Goal: Task Accomplishment & Management: Manage account settings

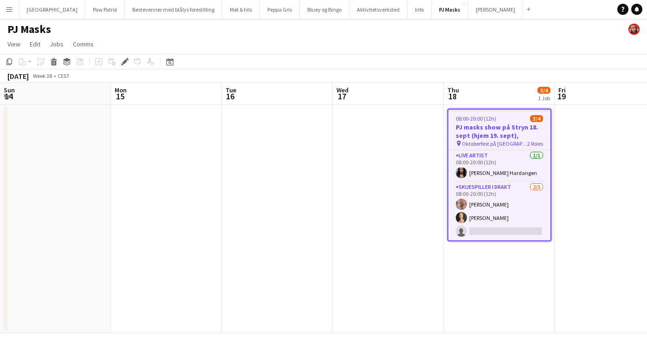
scroll to position [0, 319]
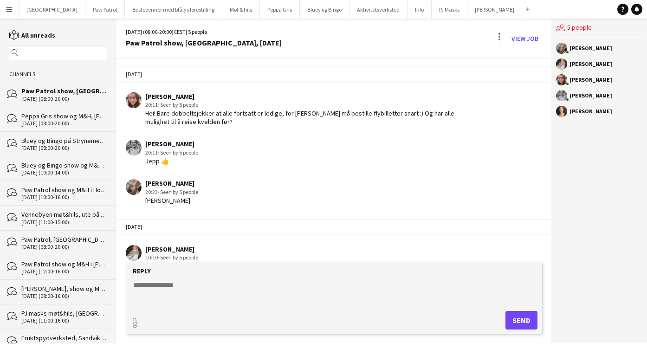
scroll to position [1000, 0]
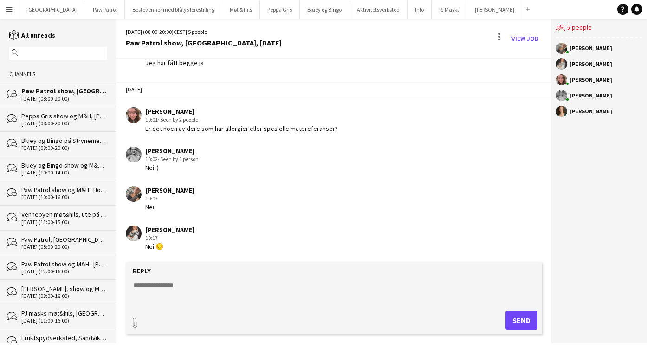
click at [71, 119] on div "Peppa Gris show og M&H, Sandnes lørdag 30. august" at bounding box center [64, 116] width 86 height 8
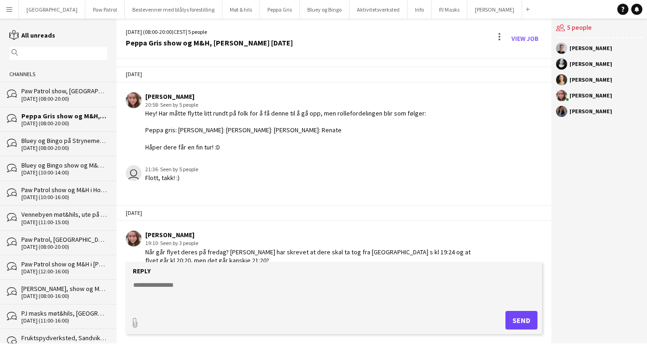
scroll to position [157, 0]
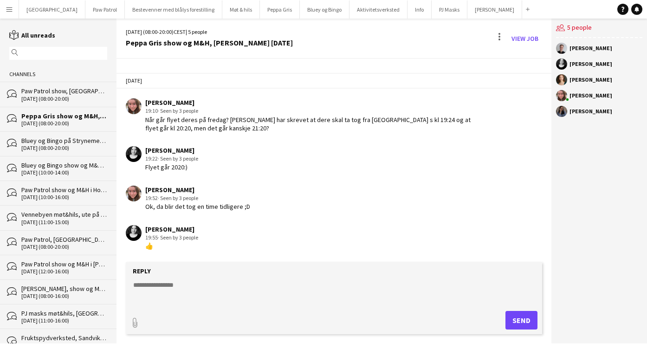
click at [152, 288] on textarea at bounding box center [335, 292] width 407 height 24
type textarea "**********"
click at [523, 324] on button "Send" at bounding box center [521, 320] width 32 height 19
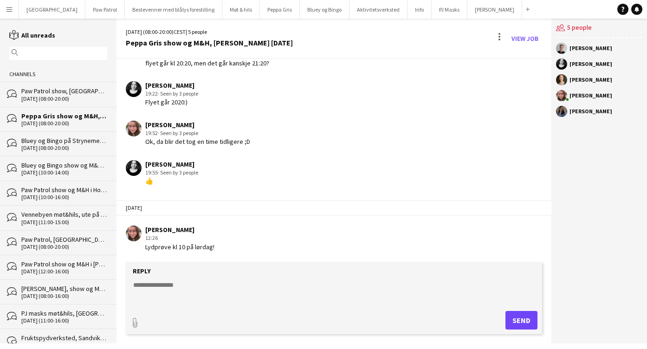
scroll to position [223, 0]
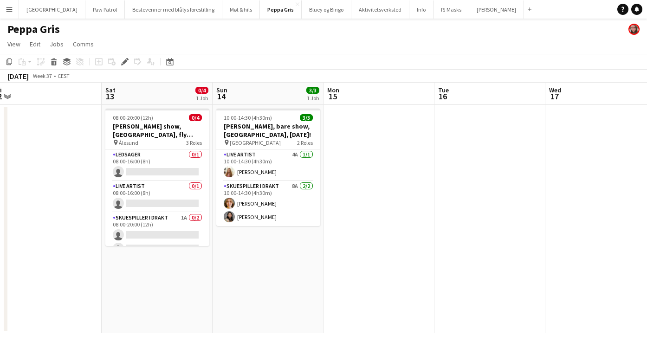
scroll to position [0, 227]
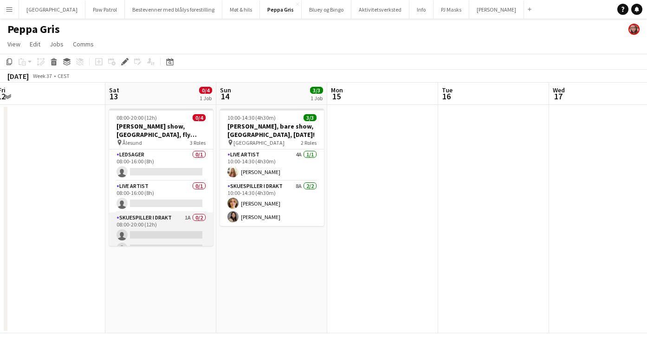
click at [160, 219] on app-card-role "Skuespiller i drakt 1A 0/2 08:00-20:00 (12h) single-neutral-actions single-neut…" at bounding box center [161, 234] width 104 height 45
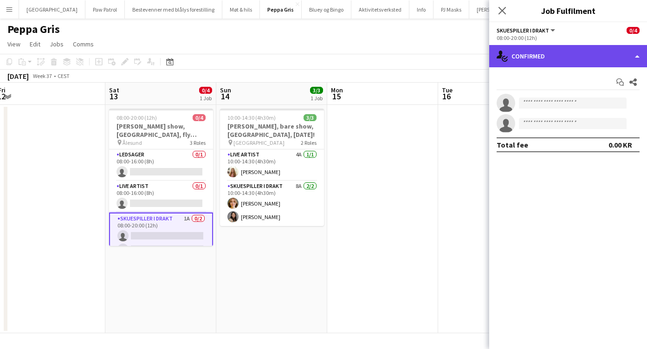
click at [541, 59] on div "single-neutral-actions-check-2 Confirmed" at bounding box center [568, 56] width 158 height 22
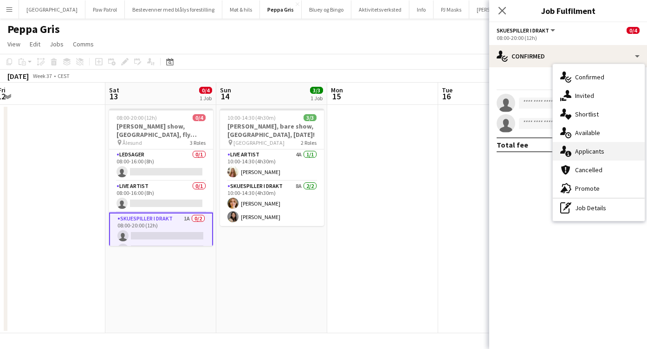
click at [588, 148] on div "single-neutral-actions-information Applicants" at bounding box center [598, 151] width 92 height 19
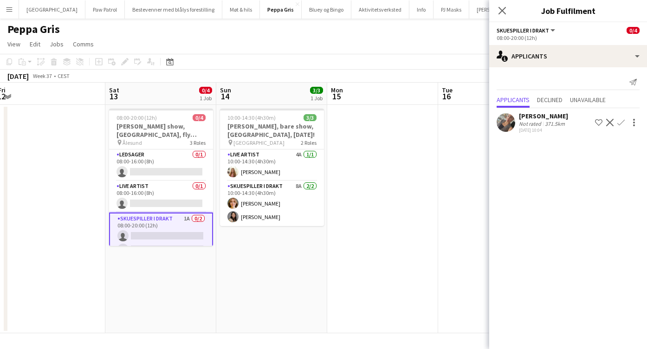
click at [622, 123] on app-icon "Confirm" at bounding box center [620, 122] width 7 height 7
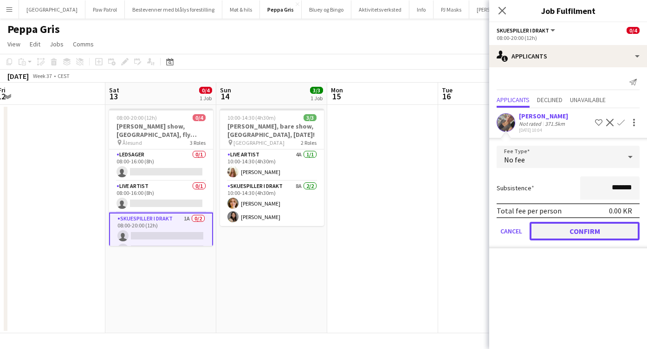
click at [606, 231] on button "Confirm" at bounding box center [584, 231] width 110 height 19
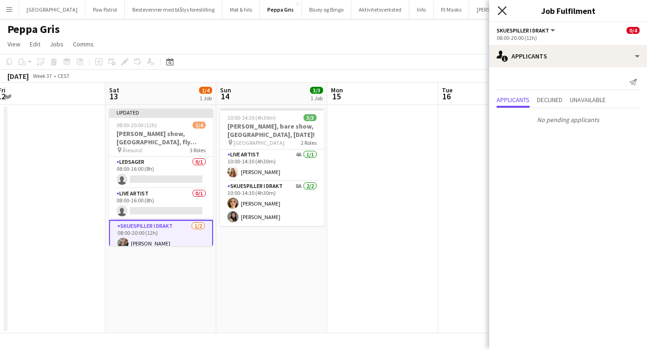
click at [503, 13] on icon "Close pop-in" at bounding box center [501, 10] width 9 height 9
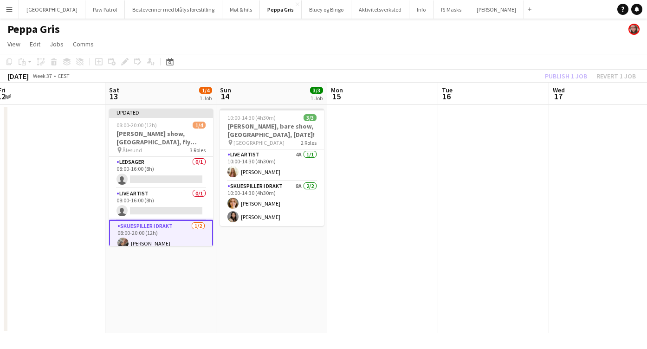
click at [559, 78] on div "Publish 1 job Revert 1 job" at bounding box center [589, 76] width 113 height 12
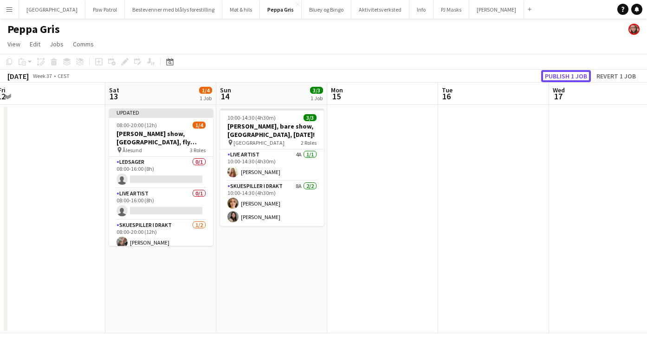
click at [559, 78] on button "Publish 1 job" at bounding box center [566, 76] width 50 height 12
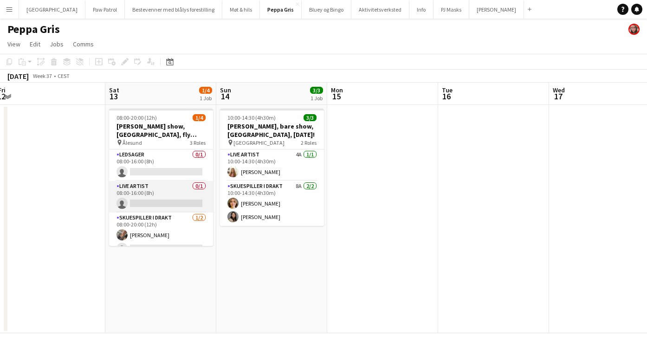
click at [156, 193] on app-card-role "Live artist 0/1 08:00-16:00 (8h) single-neutral-actions" at bounding box center [161, 197] width 104 height 32
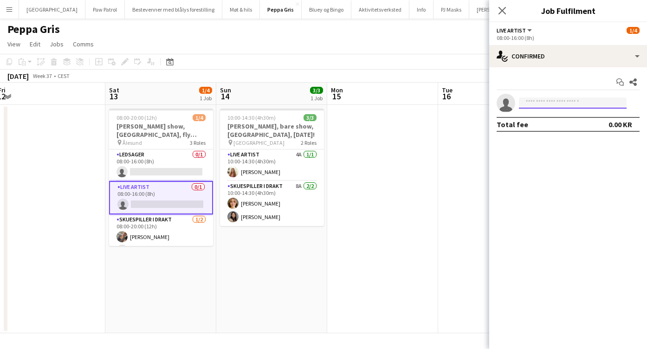
click at [532, 106] on input at bounding box center [573, 102] width 108 height 11
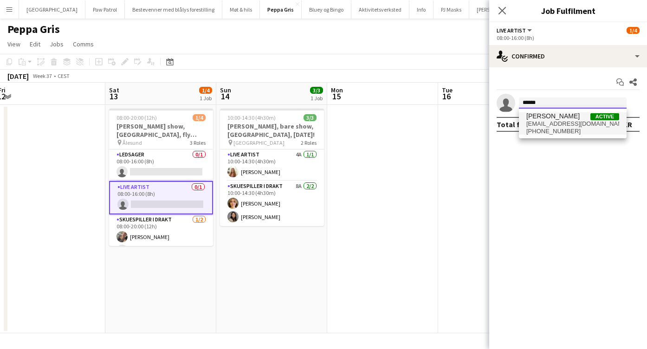
type input "******"
click at [554, 118] on span "[PERSON_NAME]" at bounding box center [552, 116] width 53 height 8
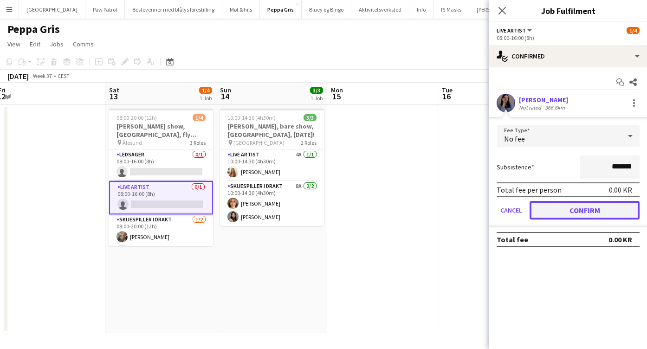
click at [574, 207] on button "Confirm" at bounding box center [584, 210] width 110 height 19
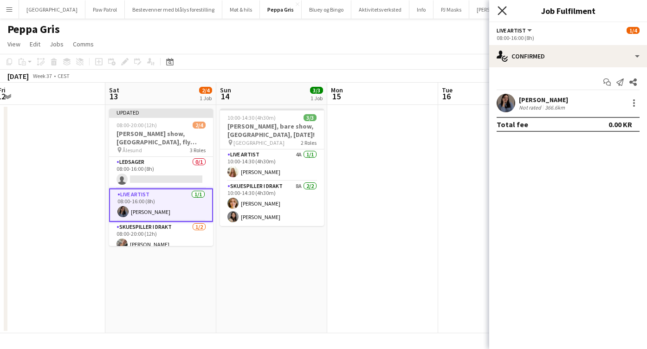
click at [502, 13] on icon "Close pop-in" at bounding box center [501, 10] width 9 height 9
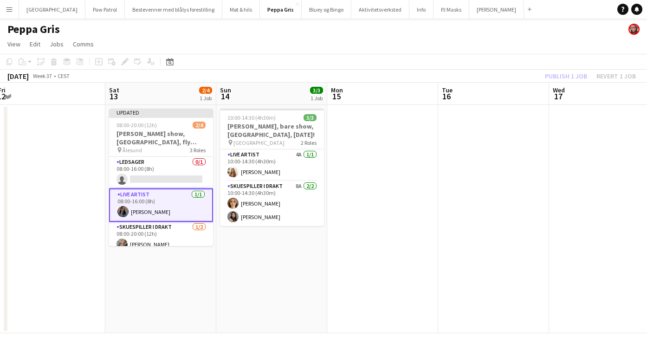
click at [560, 77] on div "Publish 1 job Revert 1 job" at bounding box center [589, 76] width 113 height 12
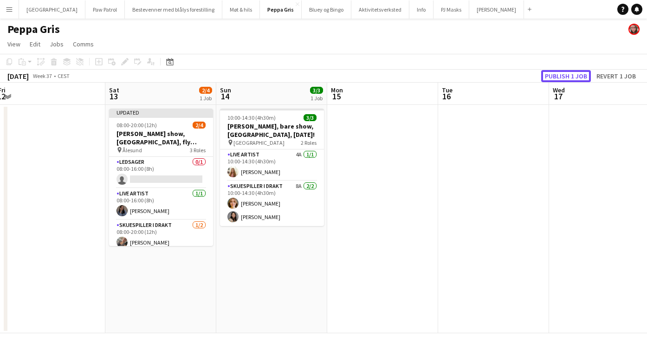
click at [560, 77] on button "Publish 1 job" at bounding box center [566, 76] width 50 height 12
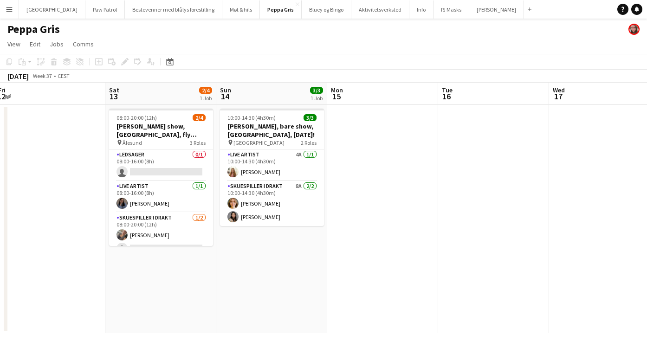
click at [8, 9] on app-icon "Menu" at bounding box center [9, 9] width 7 height 7
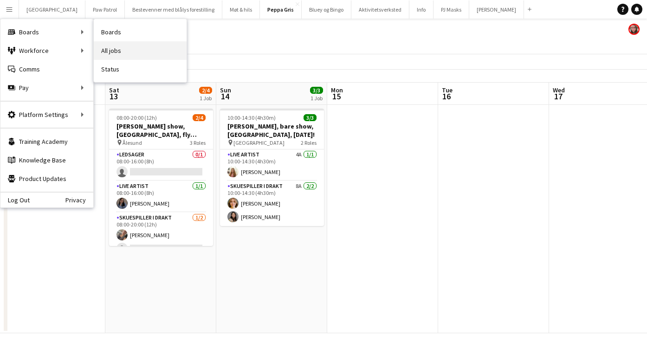
click at [106, 48] on link "All jobs" at bounding box center [140, 50] width 93 height 19
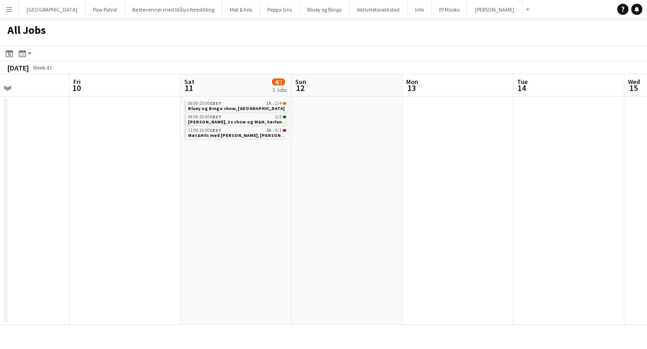
scroll to position [0, 377]
click at [254, 136] on link "11:00-16:00 CEST 5A • 0/1 Møt&Hils med Dora, Fornebu S" at bounding box center [234, 132] width 98 height 11
click at [206, 105] on span "Bluey og Bingo show, Meløy kommune" at bounding box center [233, 108] width 96 height 6
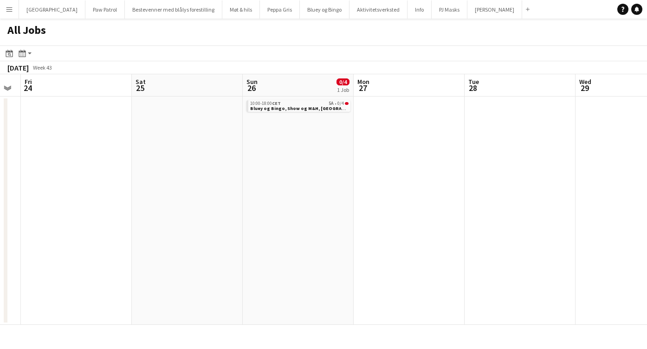
scroll to position [0, 321]
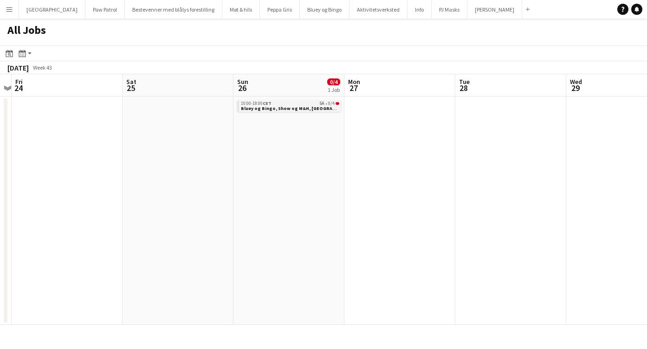
click at [278, 105] on span "Bluey og Bingo, Show og M&H, Trondheim" at bounding box center [299, 108] width 117 height 6
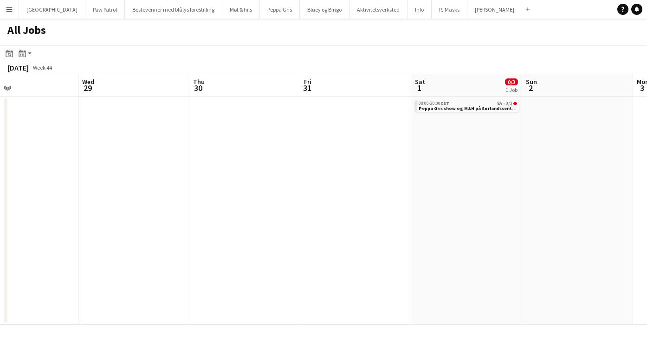
scroll to position [0, 368]
click at [450, 109] on span "Peppa Gris show og M&H på Sørlandssenteret" at bounding box center [466, 108] width 103 height 6
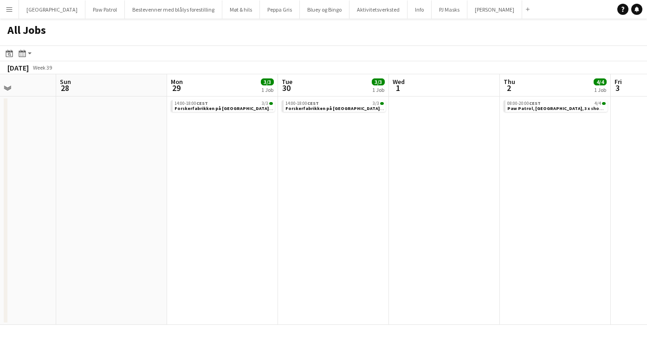
scroll to position [0, 311]
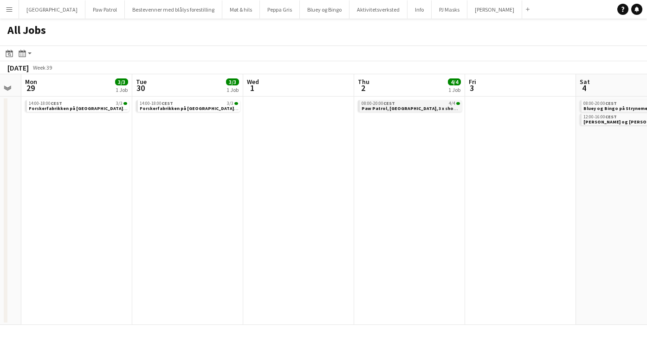
click at [408, 105] on span "Paw Patrol, Tromsø, 3 x show, ingen M&H" at bounding box center [434, 108] width 146 height 6
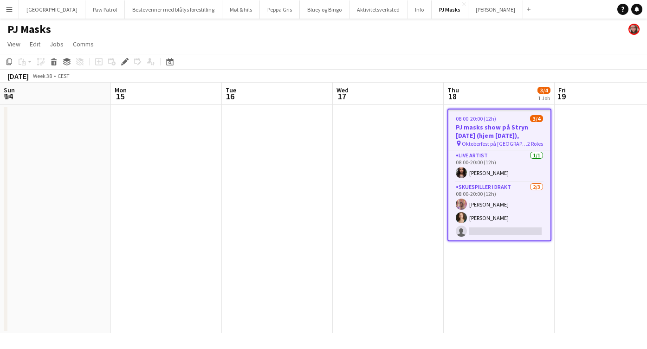
scroll to position [0, 319]
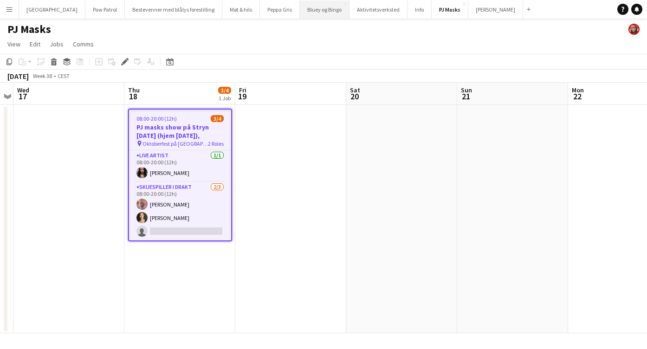
click at [300, 8] on button "Bluey og Bingo Close" at bounding box center [325, 9] width 50 height 18
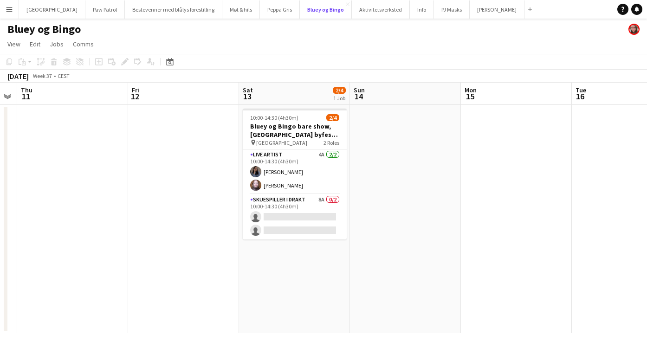
scroll to position [0, 191]
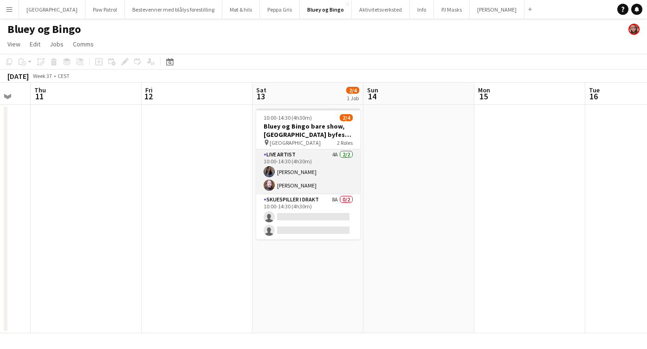
click at [290, 173] on app-card-role "Live artist 4A 2/2 10:00-14:30 (4h30m) Renate Snarud Erica Frelsøy Aune" at bounding box center [308, 171] width 104 height 45
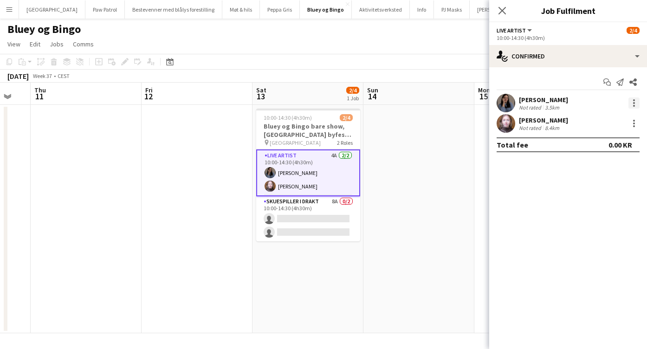
click at [635, 101] on div at bounding box center [633, 102] width 11 height 11
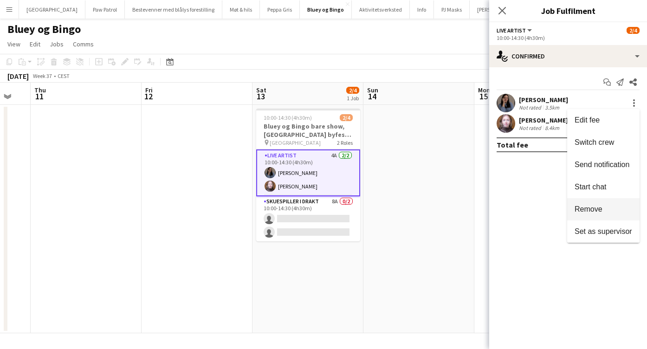
click at [609, 203] on button "Remove" at bounding box center [603, 209] width 72 height 22
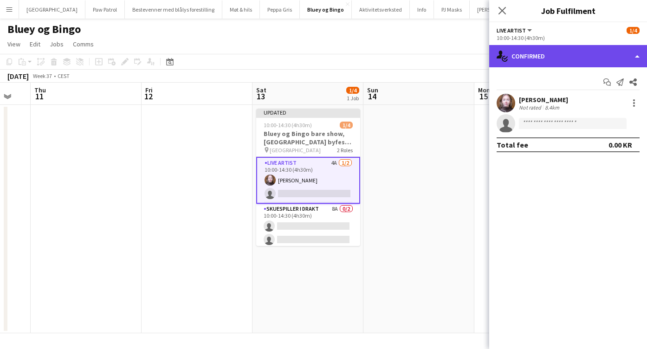
click at [552, 58] on div "single-neutral-actions-check-2 Confirmed" at bounding box center [568, 56] width 158 height 22
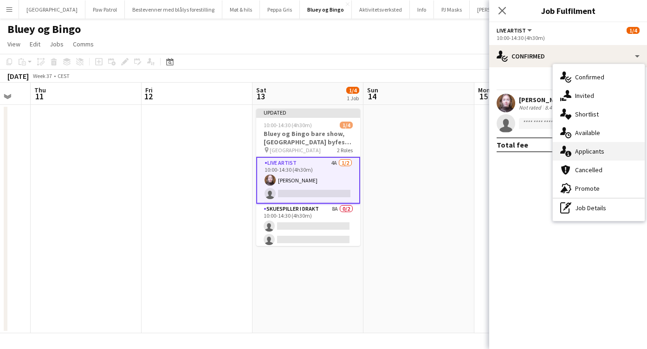
click at [591, 148] on div "single-neutral-actions-information Applicants" at bounding box center [598, 151] width 92 height 19
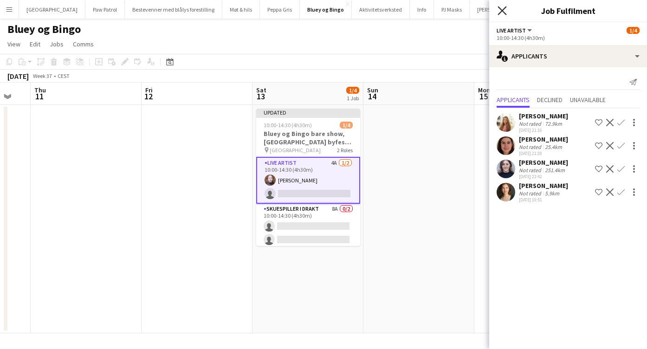
click at [502, 13] on icon "Close pop-in" at bounding box center [501, 10] width 9 height 9
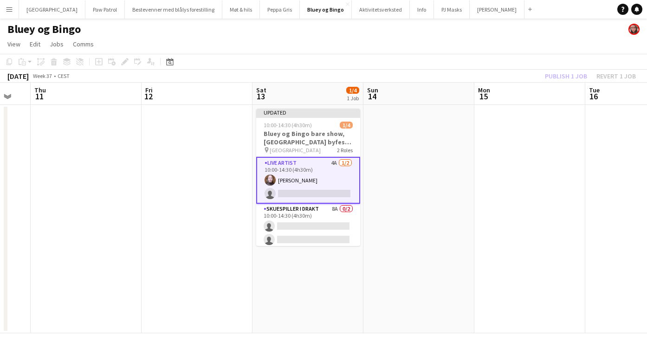
click at [555, 81] on div "Publish 1 job Revert 1 job" at bounding box center [589, 76] width 113 height 12
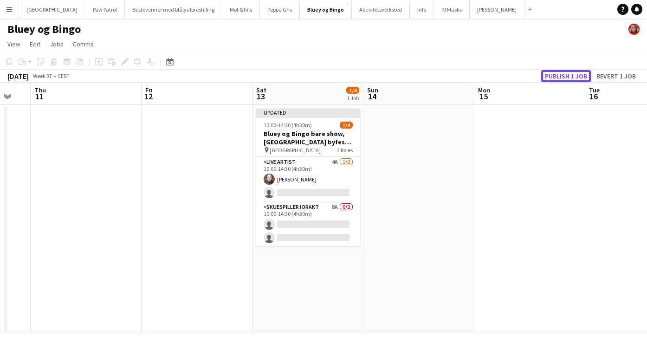
click at [560, 77] on button "Publish 1 job" at bounding box center [566, 76] width 50 height 12
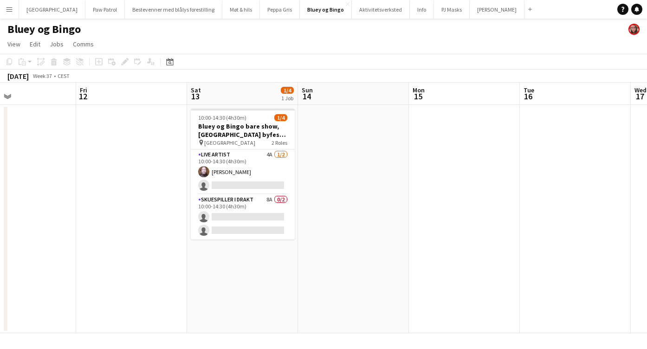
scroll to position [0, 260]
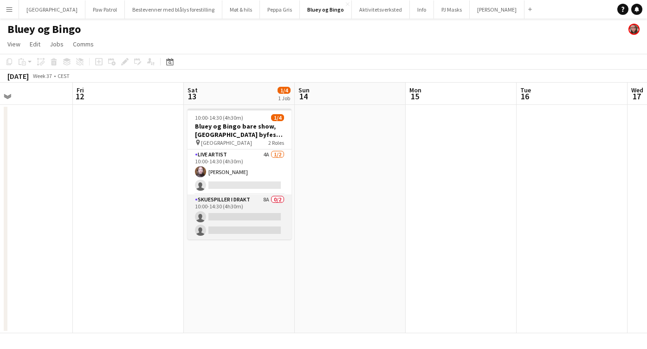
click at [239, 203] on app-card-role "Skuespiller i drakt 8A 0/2 10:00-14:30 (4h30m) single-neutral-actions single-ne…" at bounding box center [239, 216] width 104 height 45
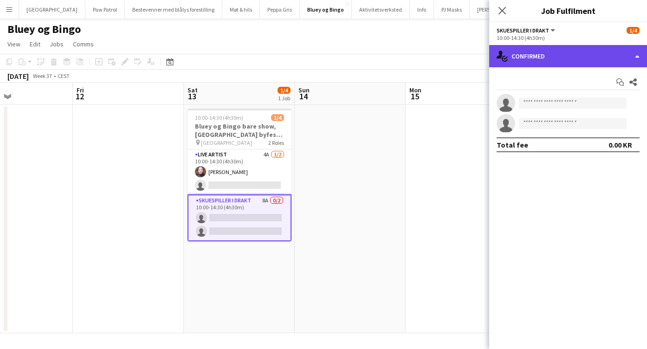
click at [556, 52] on div "single-neutral-actions-check-2 Confirmed" at bounding box center [568, 56] width 158 height 22
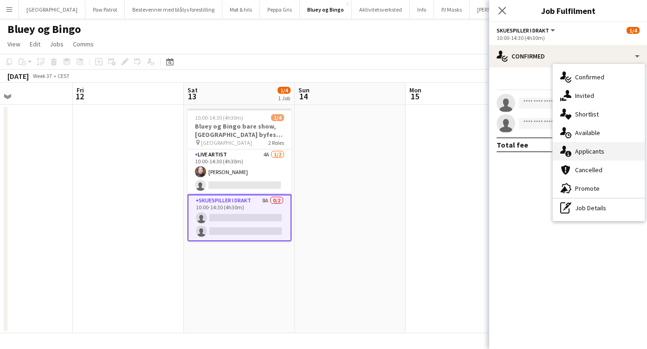
click at [591, 150] on div "single-neutral-actions-information Applicants" at bounding box center [598, 151] width 92 height 19
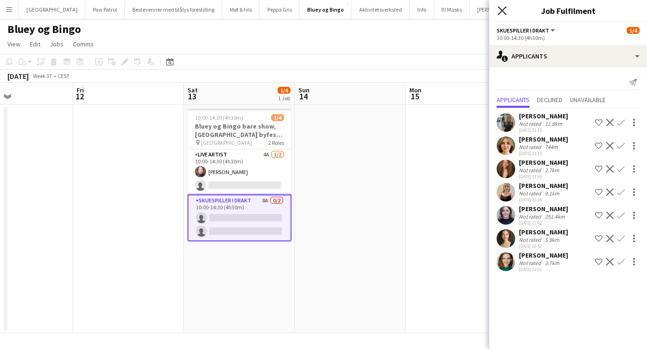
click at [502, 10] on icon at bounding box center [501, 10] width 9 height 9
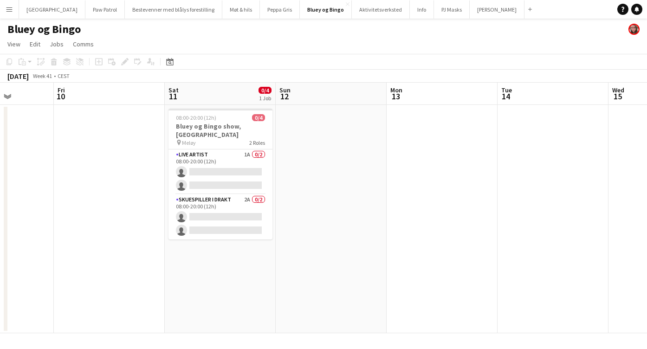
scroll to position [0, 283]
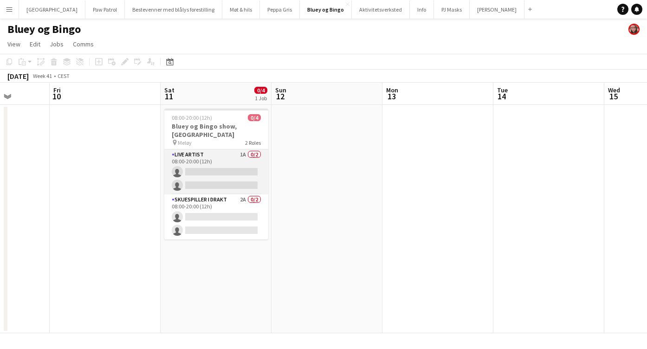
click at [215, 157] on app-card-role "Live artist 1A 0/2 08:00-20:00 (12h) single-neutral-actions single-neutral-acti…" at bounding box center [216, 171] width 104 height 45
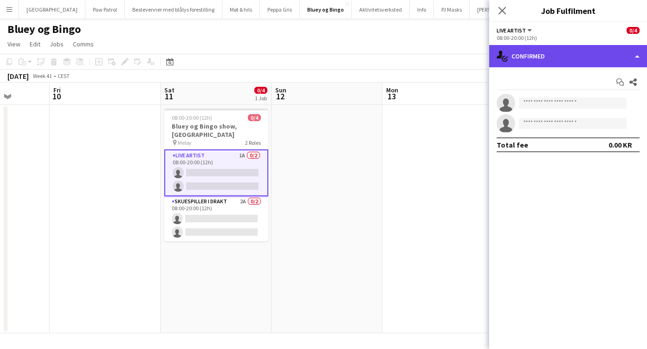
click at [521, 62] on div "single-neutral-actions-check-2 Confirmed" at bounding box center [568, 56] width 158 height 22
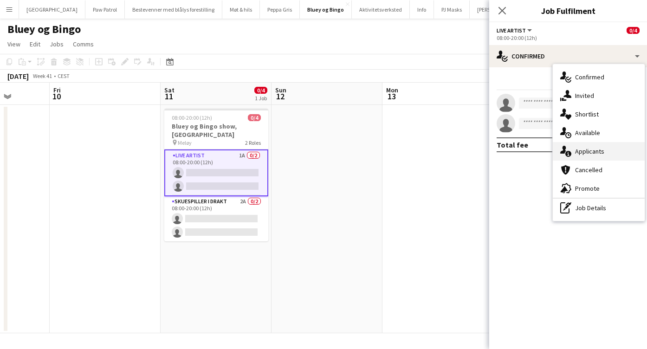
click at [583, 151] on div "single-neutral-actions-information Applicants" at bounding box center [598, 151] width 92 height 19
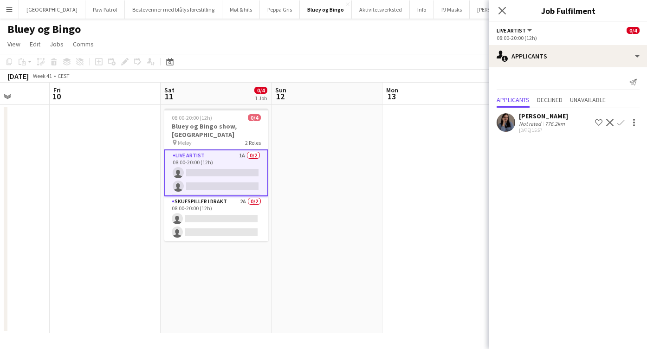
click at [624, 122] on button "Confirm" at bounding box center [620, 122] width 11 height 11
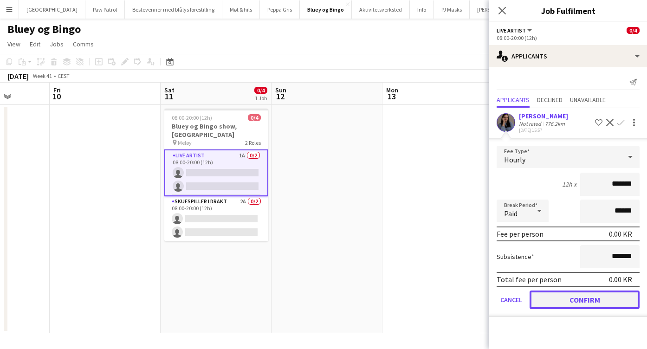
click at [584, 302] on button "Confirm" at bounding box center [584, 299] width 110 height 19
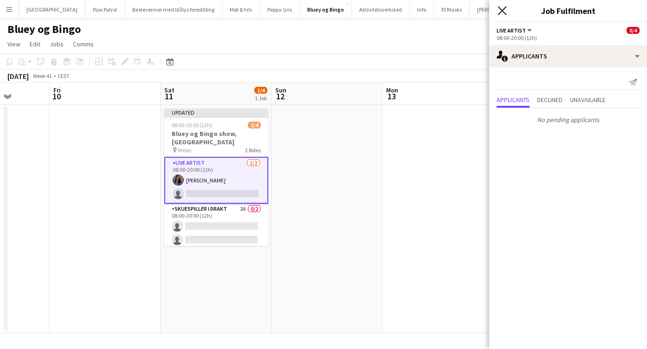
click at [502, 13] on icon "Close pop-in" at bounding box center [501, 10] width 9 height 9
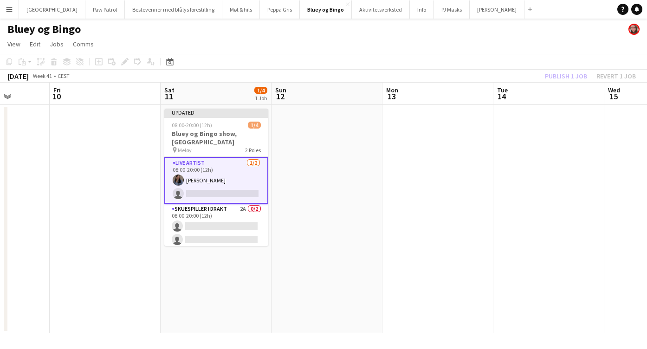
click at [563, 73] on div "Publish 1 job Revert 1 job" at bounding box center [589, 76] width 113 height 12
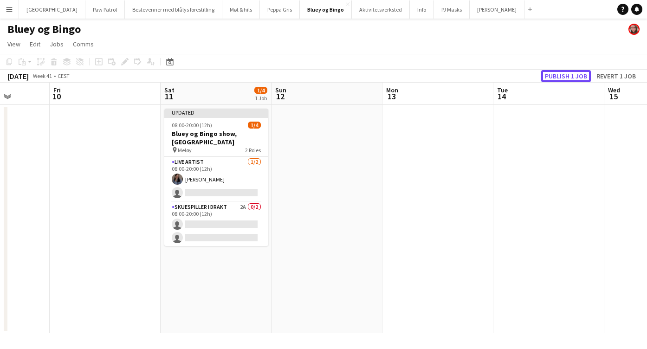
click at [563, 73] on button "Publish 1 job" at bounding box center [566, 76] width 50 height 12
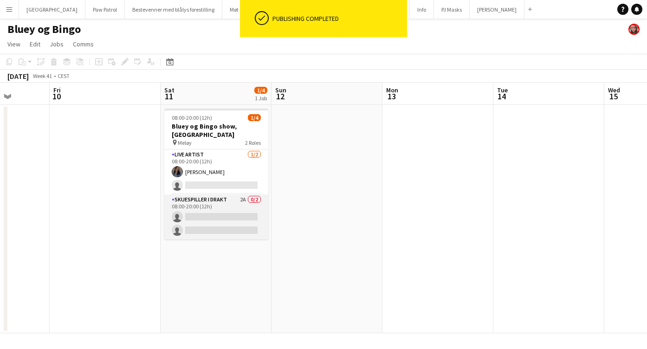
click at [232, 199] on app-card-role "Skuespiller i drakt 2A 0/2 08:00-20:00 (12h) single-neutral-actions single-neut…" at bounding box center [216, 216] width 104 height 45
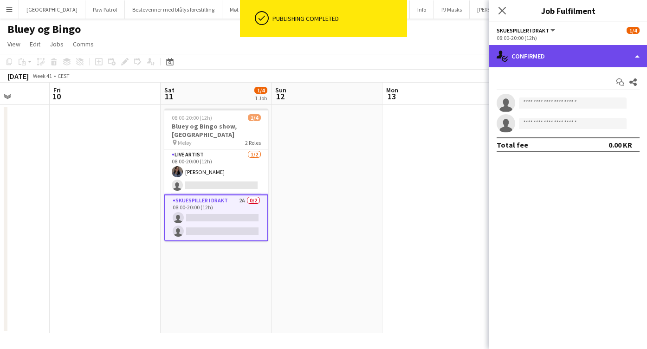
click at [553, 49] on div "single-neutral-actions-check-2 Confirmed" at bounding box center [568, 56] width 158 height 22
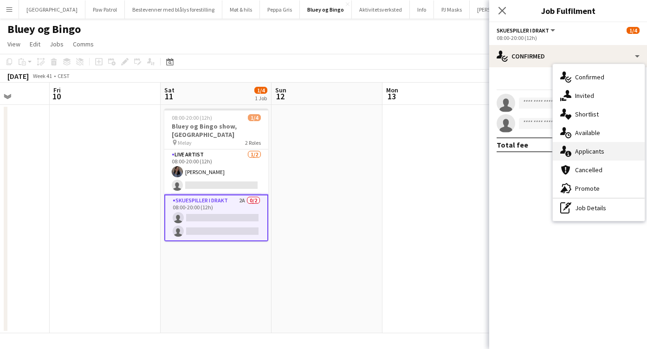
click at [588, 151] on div "single-neutral-actions-information Applicants" at bounding box center [598, 151] width 92 height 19
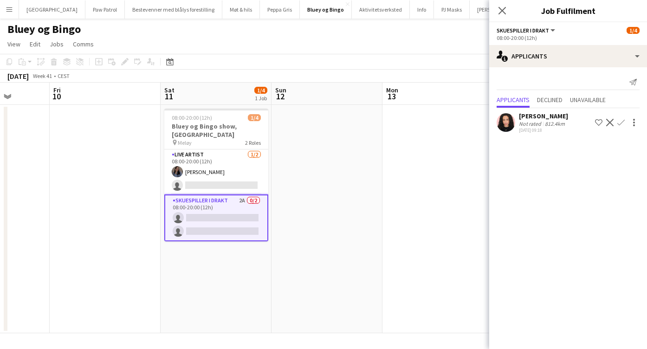
click at [622, 122] on app-icon "Confirm" at bounding box center [620, 122] width 7 height 7
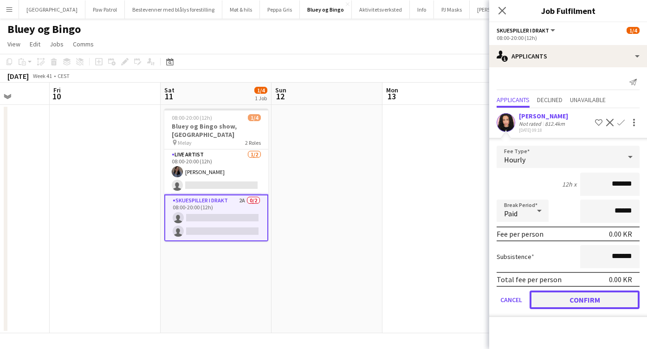
click at [588, 297] on button "Confirm" at bounding box center [584, 299] width 110 height 19
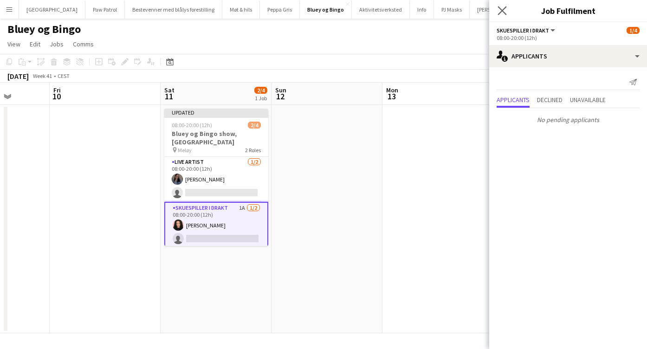
click at [499, 5] on app-icon "Close pop-in" at bounding box center [501, 10] width 13 height 13
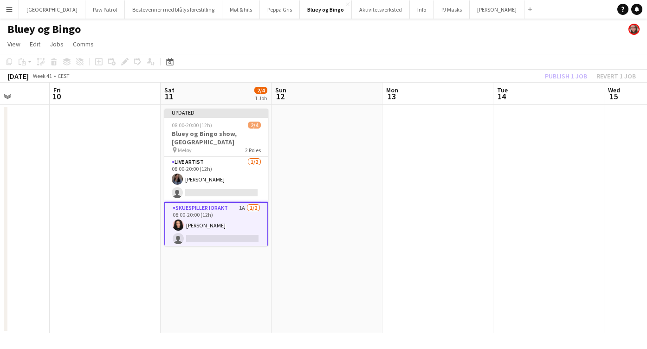
click at [554, 76] on div "Publish 1 job Revert 1 job" at bounding box center [589, 76] width 113 height 12
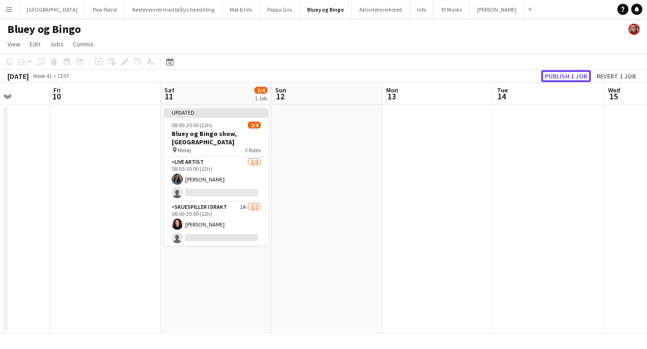
click at [554, 76] on button "Publish 1 job" at bounding box center [566, 76] width 50 height 12
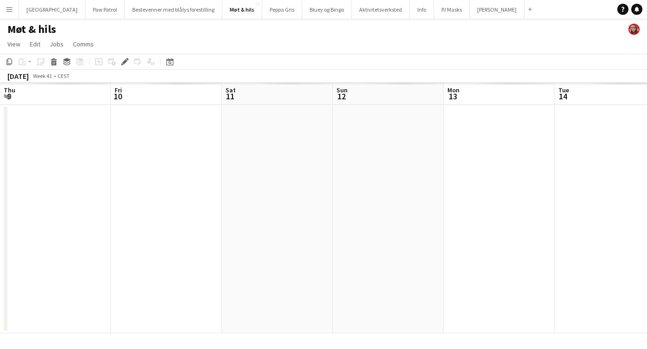
scroll to position [0, 319]
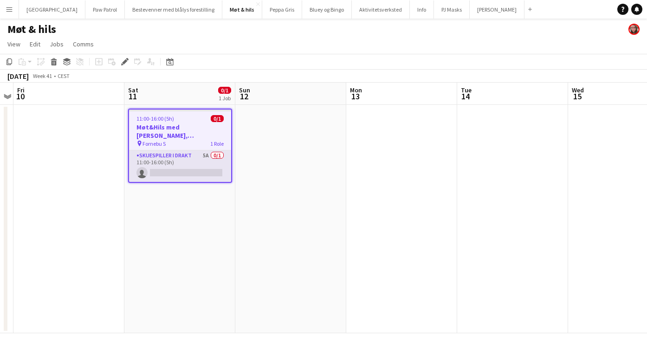
click at [187, 150] on app-card-role "Skuespiller i drakt 5A 0/1 11:00-16:00 (5h) single-neutral-actions" at bounding box center [180, 166] width 102 height 32
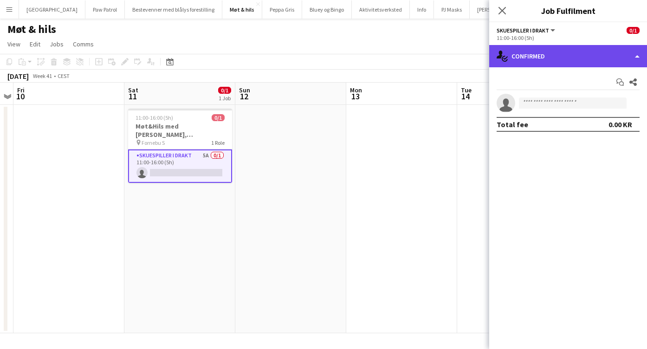
click at [516, 53] on div "single-neutral-actions-check-2 Confirmed" at bounding box center [568, 56] width 158 height 22
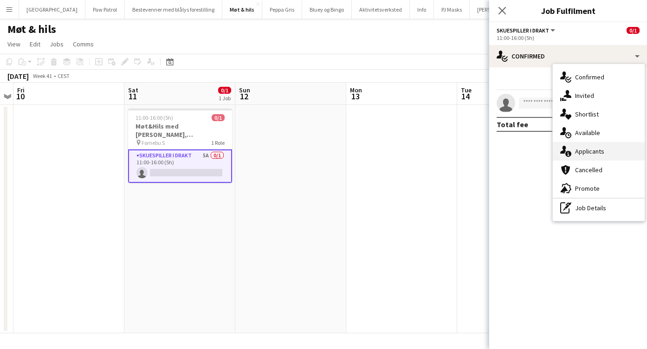
click at [592, 149] on div "single-neutral-actions-information Applicants" at bounding box center [598, 151] width 92 height 19
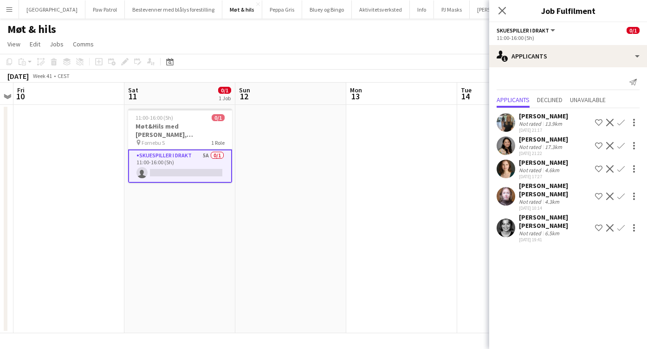
click at [620, 120] on app-icon "Confirm" at bounding box center [620, 122] width 7 height 7
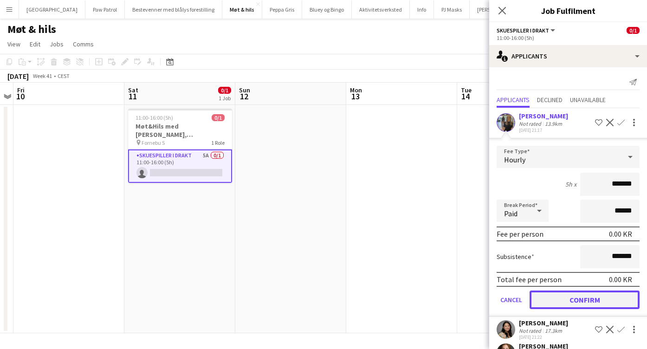
click at [591, 295] on button "Confirm" at bounding box center [584, 299] width 110 height 19
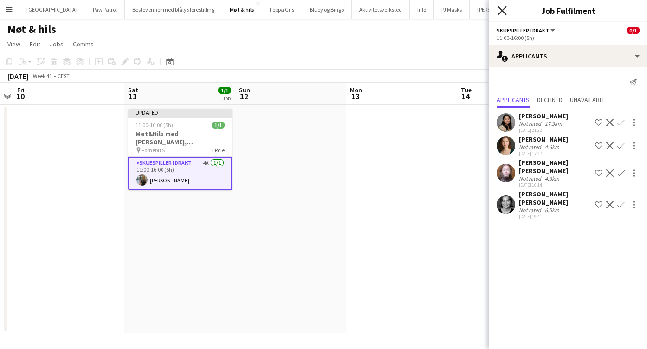
click at [501, 12] on icon "Close pop-in" at bounding box center [501, 10] width 9 height 9
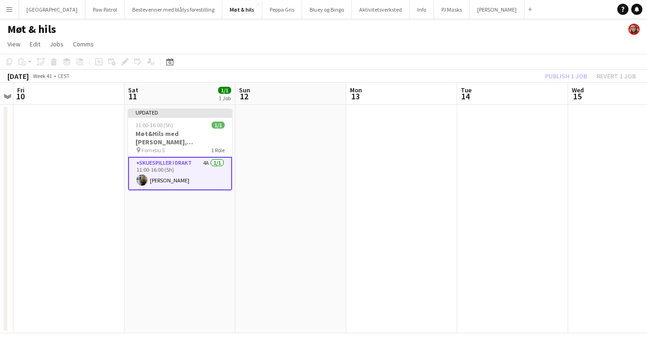
click at [566, 77] on div "Publish 1 job Revert 1 job" at bounding box center [589, 76] width 113 height 12
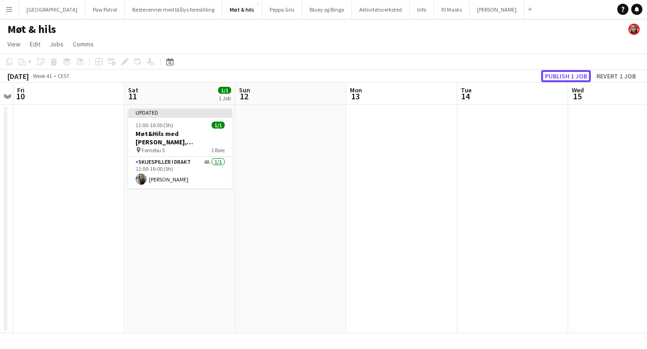
click at [566, 77] on button "Publish 1 job" at bounding box center [566, 76] width 50 height 12
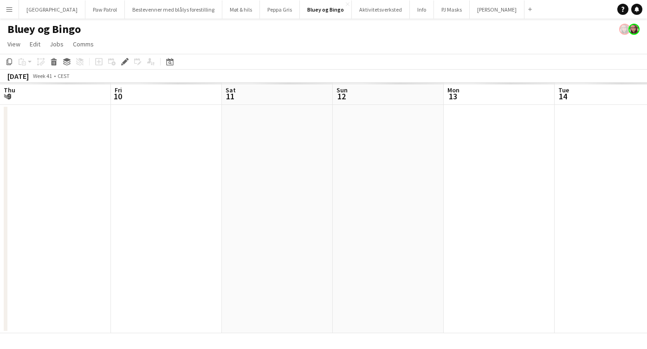
scroll to position [0, 319]
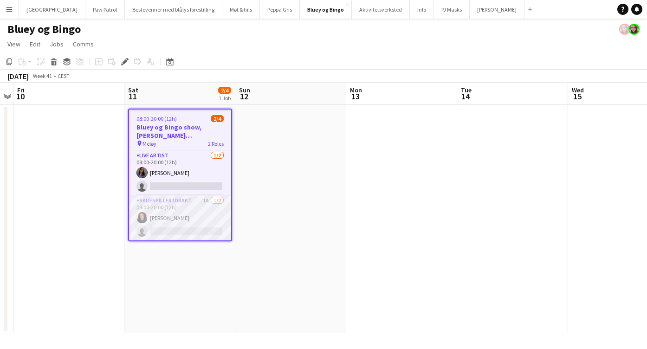
click at [177, 204] on app-card-role "Skuespiller i drakt 1A [DATE] 08:00-20:00 (12h) [PERSON_NAME] single-neutral-ac…" at bounding box center [180, 217] width 102 height 45
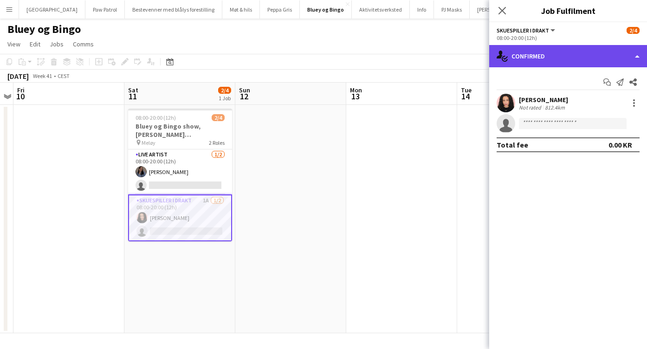
click at [564, 59] on div "single-neutral-actions-check-2 Confirmed" at bounding box center [568, 56] width 158 height 22
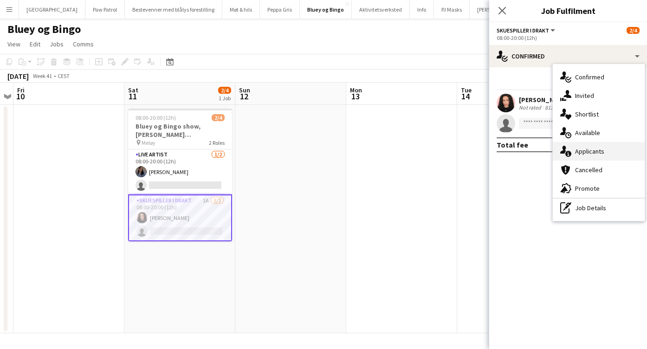
click at [599, 152] on div "single-neutral-actions-information Applicants" at bounding box center [598, 151] width 92 height 19
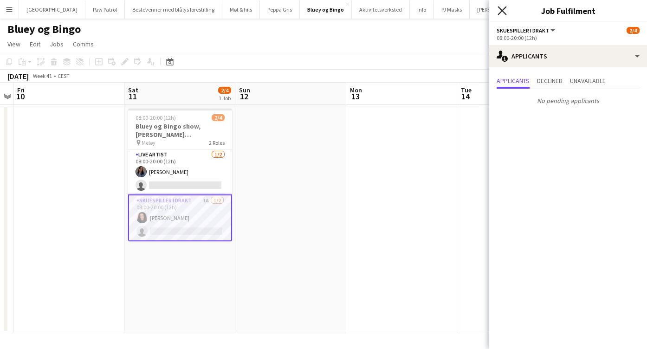
click at [499, 7] on icon at bounding box center [501, 10] width 9 height 9
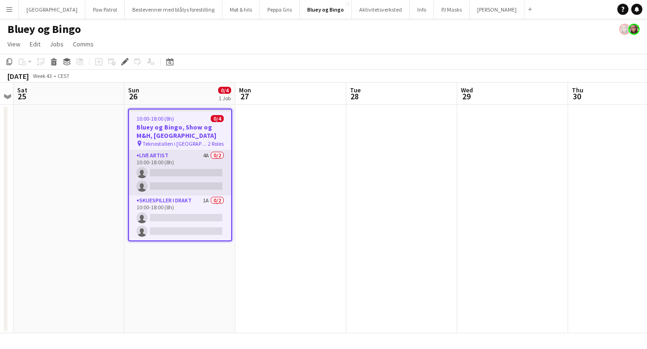
click at [186, 156] on app-card-role "Live artist 4A 0/2 10:00-18:00 (8h) single-neutral-actions single-neutral-actio…" at bounding box center [180, 172] width 102 height 45
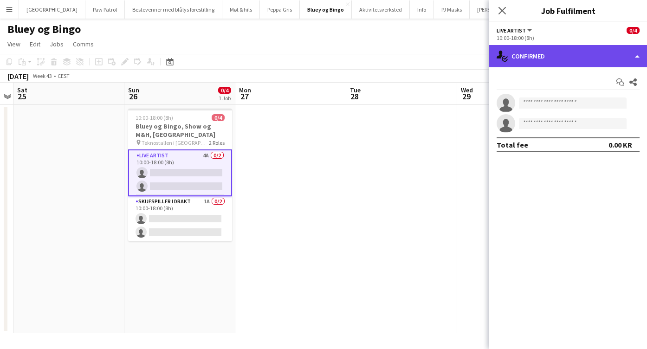
click at [533, 56] on div "single-neutral-actions-check-2 Confirmed" at bounding box center [568, 56] width 158 height 22
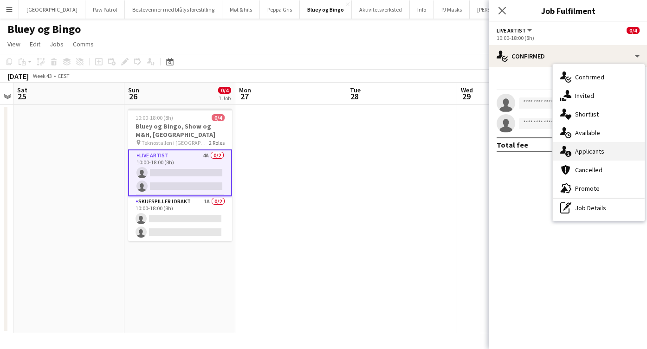
click at [591, 148] on div "single-neutral-actions-information Applicants" at bounding box center [598, 151] width 92 height 19
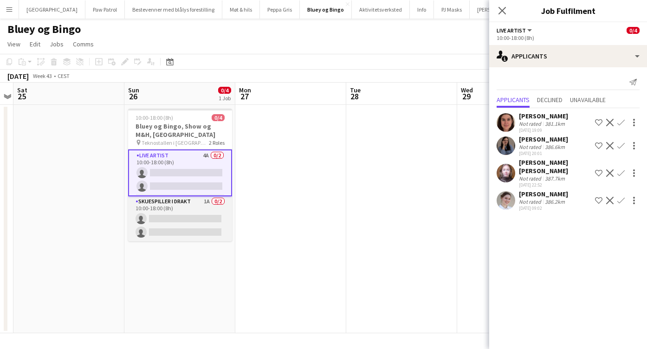
click at [193, 205] on app-card-role "Skuespiller i drakt 1A 0/2 10:00-18:00 (8h) single-neutral-actions single-neutr…" at bounding box center [180, 218] width 104 height 45
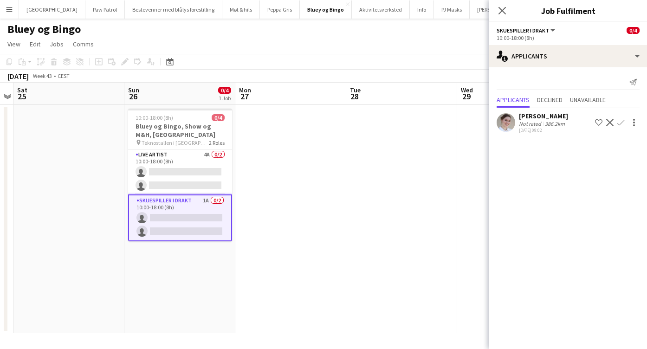
click at [621, 123] on app-icon "Confirm" at bounding box center [620, 122] width 7 height 7
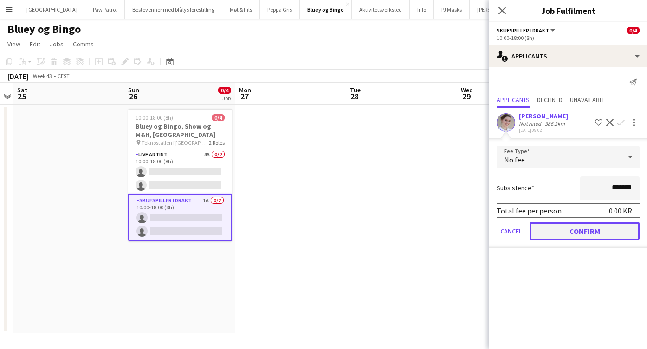
click at [605, 231] on button "Confirm" at bounding box center [584, 231] width 110 height 19
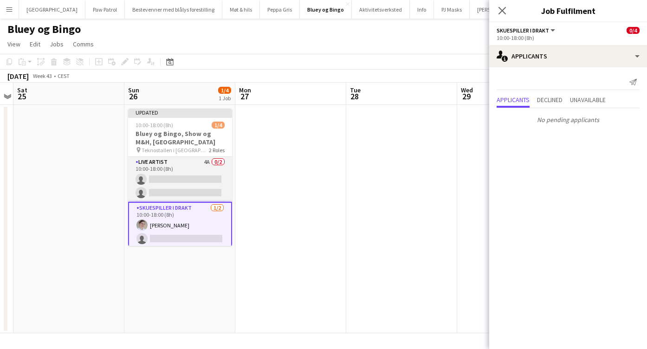
click at [168, 164] on app-card-role "Live artist 4A 0/2 10:00-18:00 (8h) single-neutral-actions single-neutral-actio…" at bounding box center [180, 179] width 104 height 45
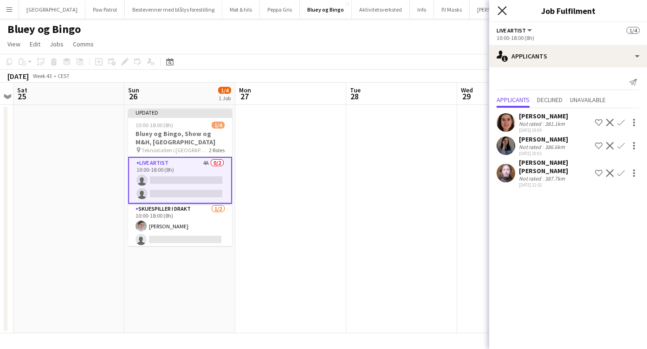
click at [501, 9] on icon "Close pop-in" at bounding box center [501, 10] width 9 height 9
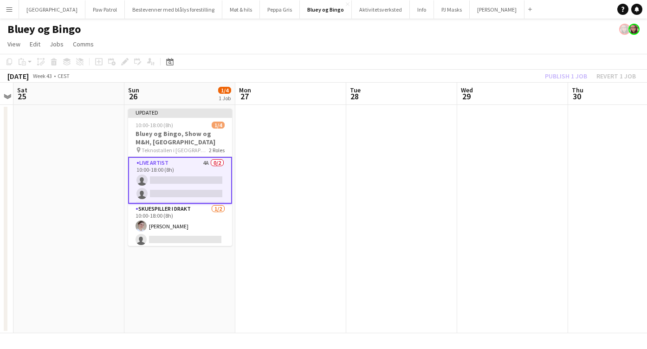
click at [572, 75] on div "Publish 1 job Revert 1 job" at bounding box center [589, 76] width 113 height 12
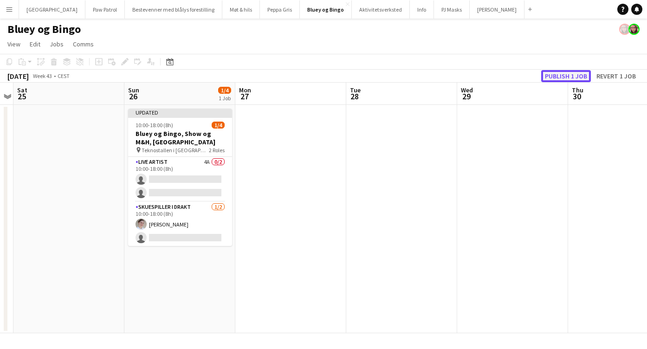
click at [572, 75] on button "Publish 1 job" at bounding box center [566, 76] width 50 height 12
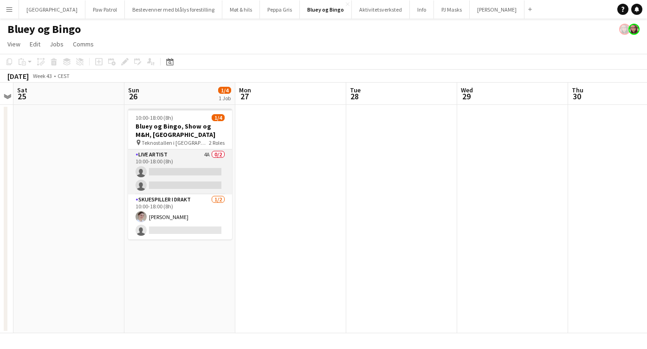
click at [173, 152] on app-card-role "Live artist 4A 0/2 10:00-18:00 (8h) single-neutral-actions single-neutral-actio…" at bounding box center [180, 171] width 104 height 45
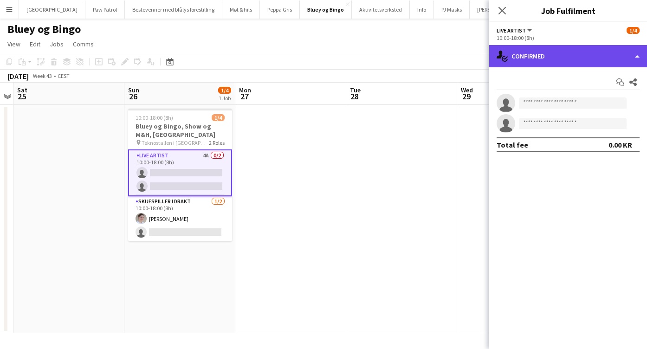
click at [533, 57] on div "single-neutral-actions-check-2 Confirmed" at bounding box center [568, 56] width 158 height 22
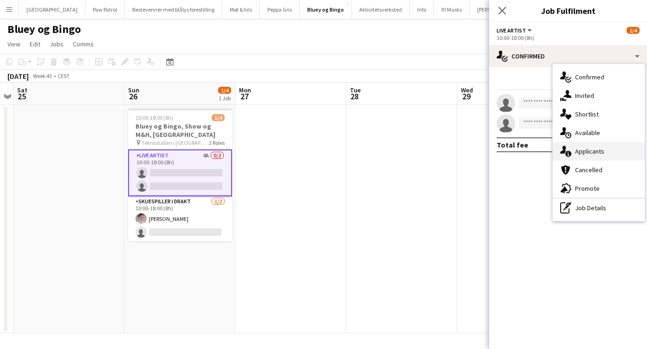
click at [593, 149] on div "single-neutral-actions-information Applicants" at bounding box center [598, 151] width 92 height 19
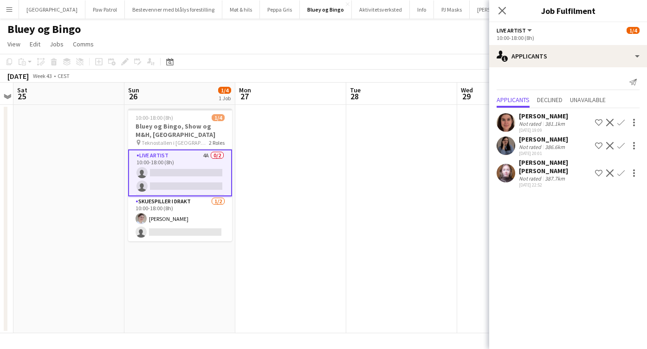
click at [622, 144] on app-icon "Confirm" at bounding box center [620, 145] width 7 height 7
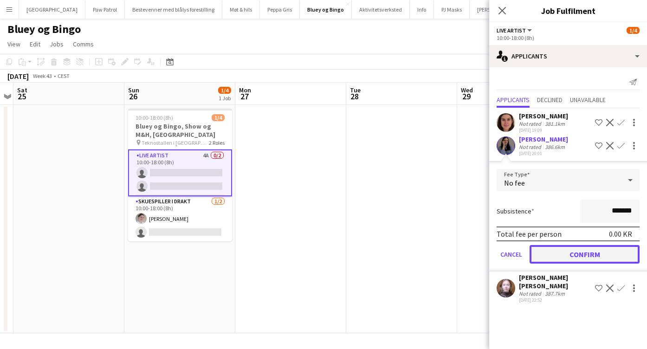
click at [597, 251] on button "Confirm" at bounding box center [584, 254] width 110 height 19
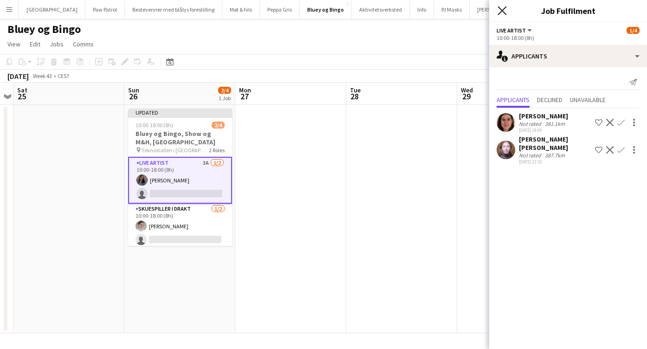
click at [501, 10] on icon at bounding box center [501, 10] width 9 height 9
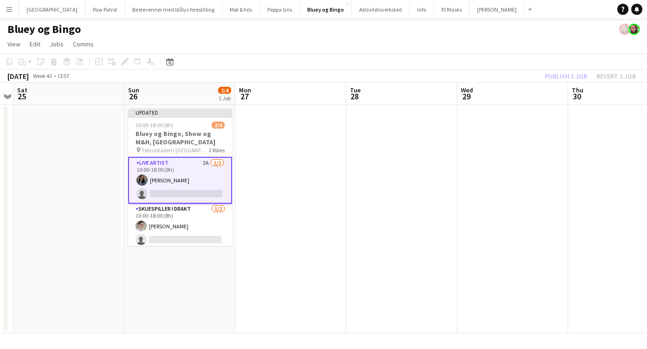
click at [556, 73] on div "Publish 1 job Revert 1 job" at bounding box center [589, 76] width 113 height 12
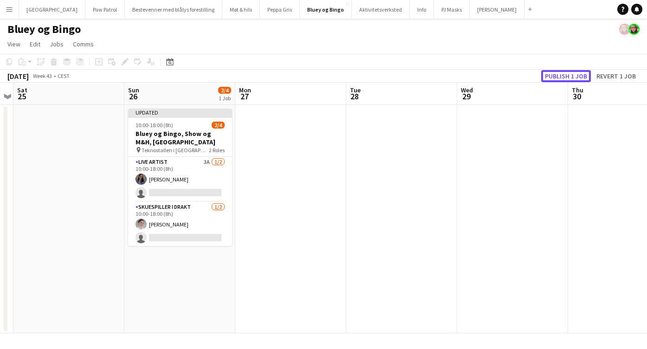
click at [556, 73] on button "Publish 1 job" at bounding box center [566, 76] width 50 height 12
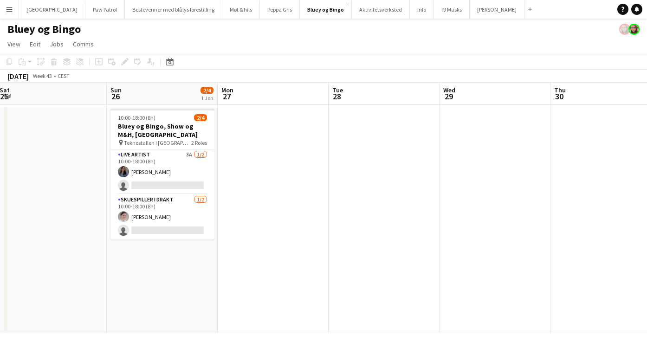
scroll to position [0, 342]
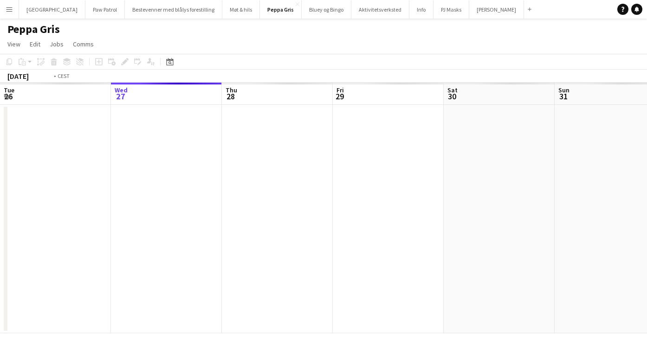
scroll to position [0, 319]
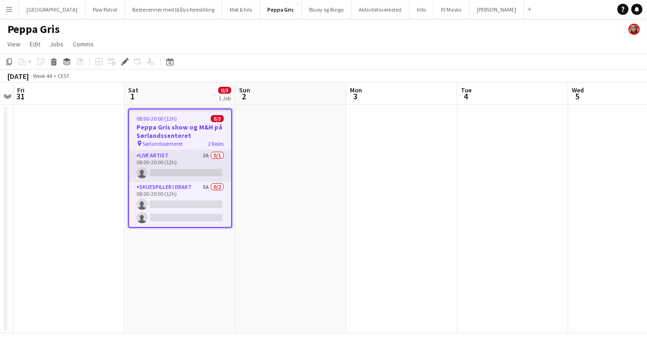
click at [191, 160] on app-card-role "Live artist 3A 0/1 08:00-20:00 (12h) single-neutral-actions" at bounding box center [180, 166] width 102 height 32
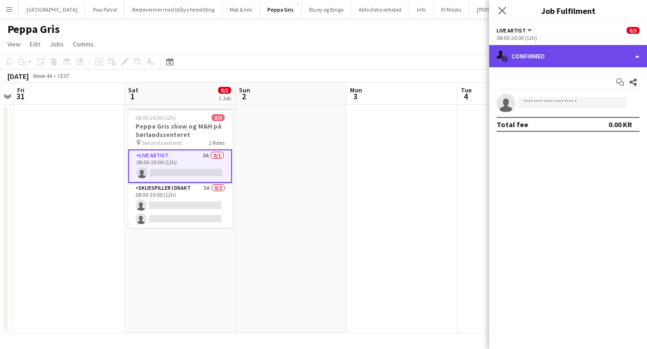
click at [560, 52] on div "single-neutral-actions-check-2 Confirmed" at bounding box center [568, 56] width 158 height 22
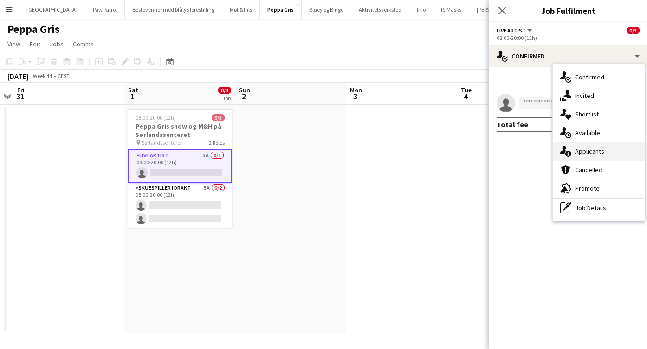
click at [602, 150] on div "single-neutral-actions-information Applicants" at bounding box center [598, 151] width 92 height 19
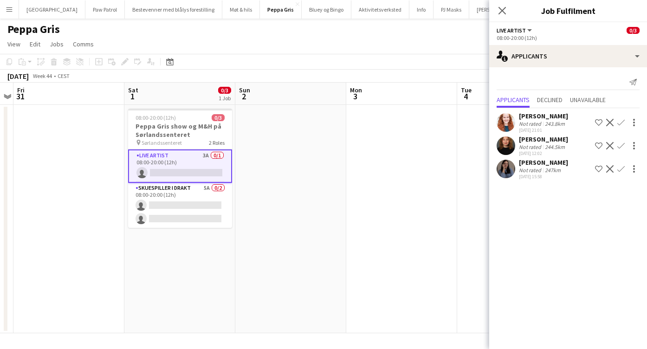
click at [622, 146] on app-icon "Confirm" at bounding box center [620, 145] width 7 height 7
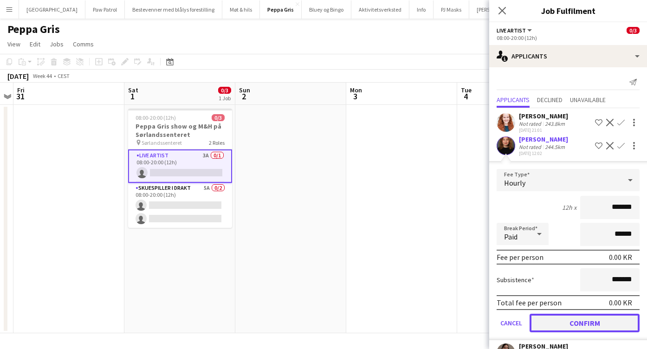
click at [589, 321] on button "Confirm" at bounding box center [584, 323] width 110 height 19
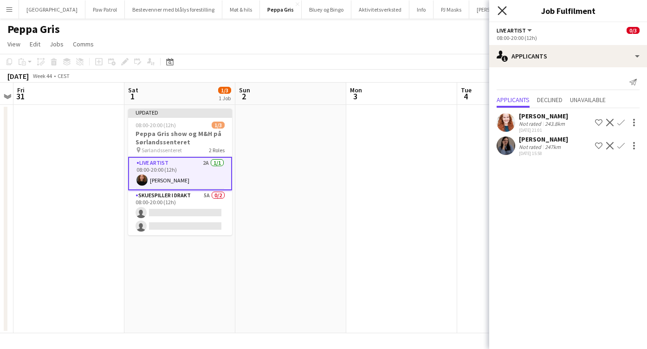
click at [502, 13] on icon "Close pop-in" at bounding box center [501, 10] width 9 height 9
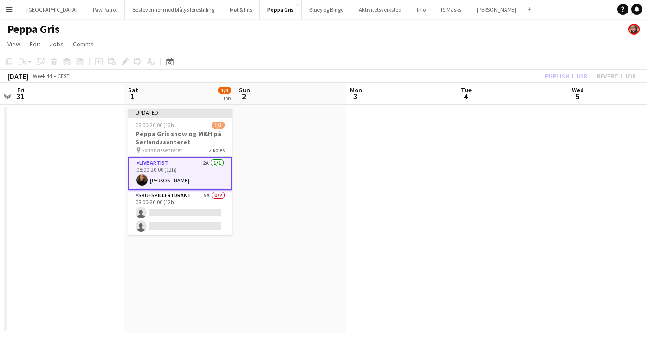
click at [557, 75] on div "Publish 1 job Revert 1 job" at bounding box center [589, 76] width 113 height 12
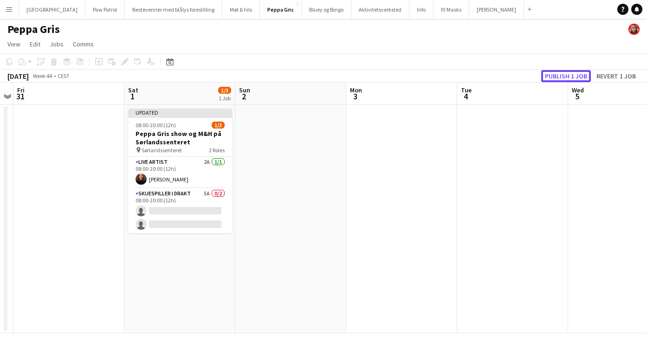
click at [557, 75] on button "Publish 1 job" at bounding box center [566, 76] width 50 height 12
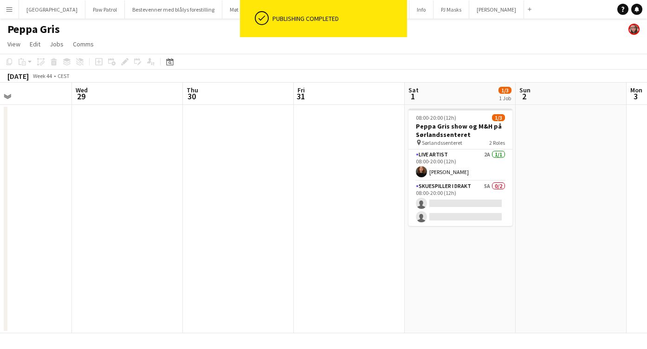
scroll to position [0, 260]
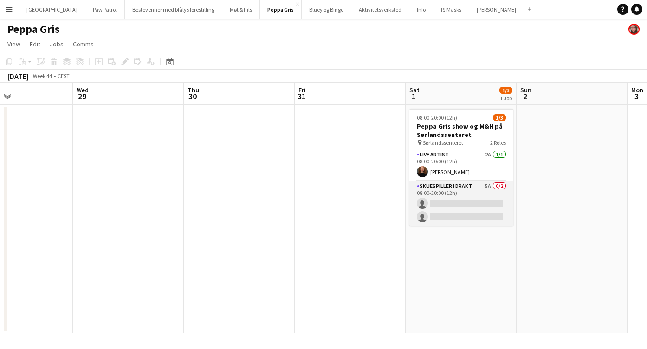
click at [441, 187] on app-card-role "Skuespiller i drakt 5A 0/2 08:00-20:00 (12h) single-neutral-actions single-neut…" at bounding box center [461, 203] width 104 height 45
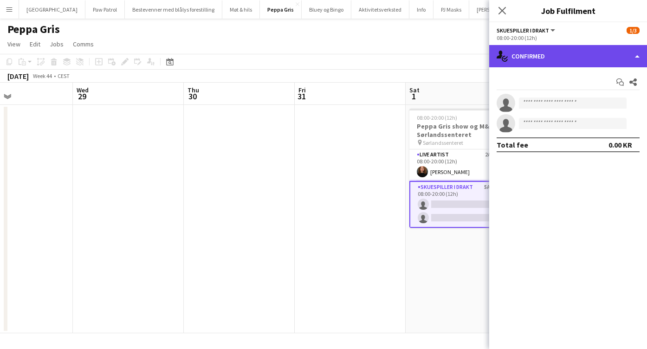
click at [579, 61] on div "single-neutral-actions-check-2 Confirmed" at bounding box center [568, 56] width 158 height 22
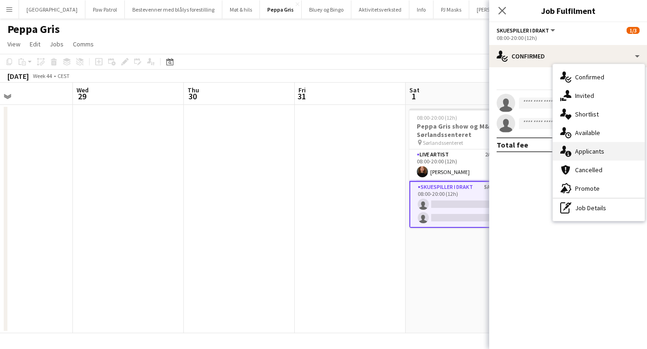
click at [588, 154] on div "single-neutral-actions-information Applicants" at bounding box center [598, 151] width 92 height 19
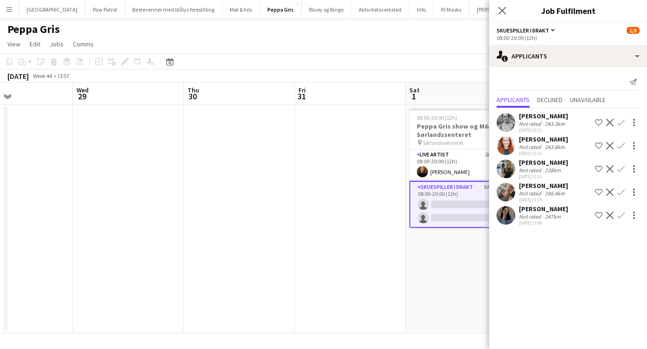
click at [624, 191] on button "Confirm" at bounding box center [620, 191] width 11 height 11
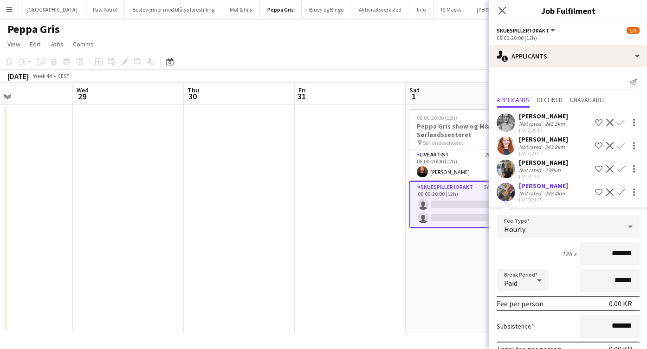
scroll to position [70, 0]
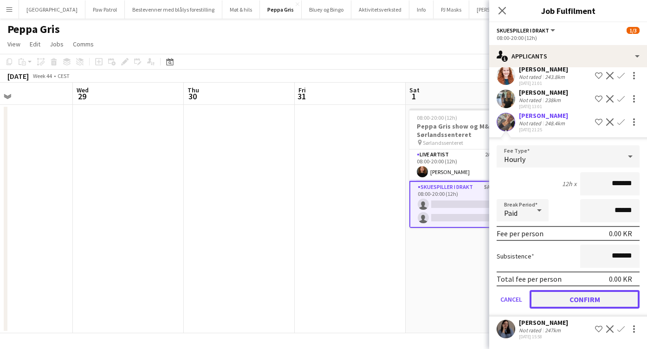
click at [570, 299] on button "Confirm" at bounding box center [584, 299] width 110 height 19
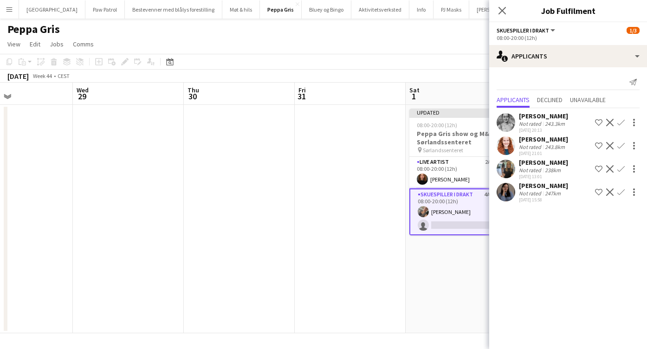
click at [619, 146] on app-icon "Confirm" at bounding box center [620, 145] width 7 height 7
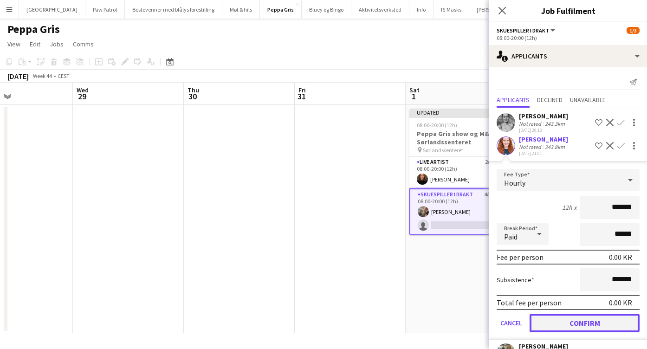
click at [586, 322] on button "Confirm" at bounding box center [584, 323] width 110 height 19
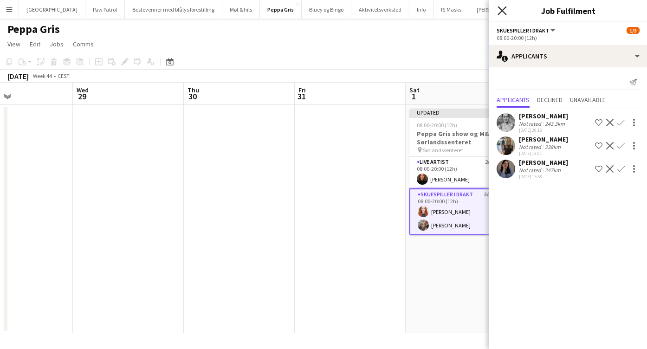
click at [504, 9] on icon "Close pop-in" at bounding box center [501, 10] width 9 height 9
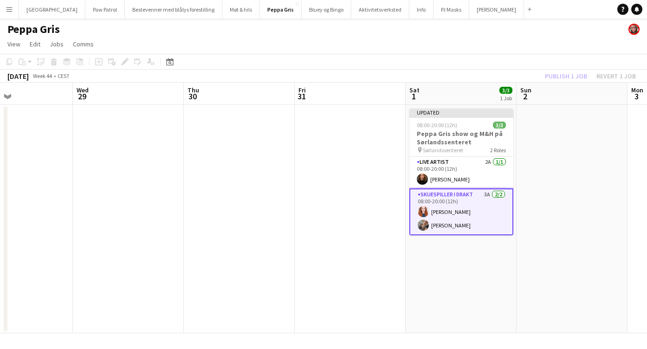
click at [558, 74] on div "Publish 1 job Revert 1 job" at bounding box center [589, 76] width 113 height 12
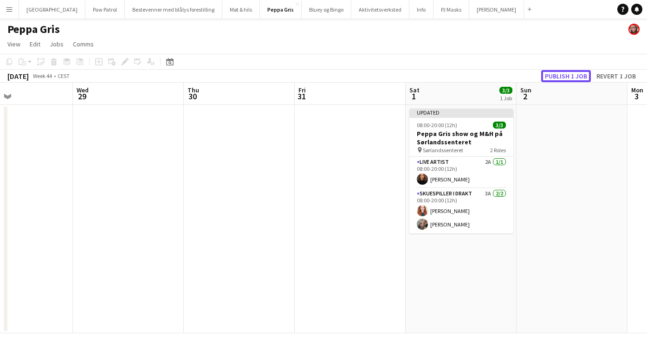
click at [558, 74] on button "Publish 1 job" at bounding box center [566, 76] width 50 height 12
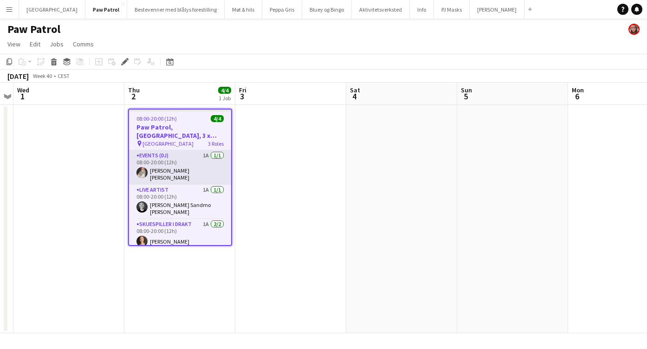
scroll to position [13, 0]
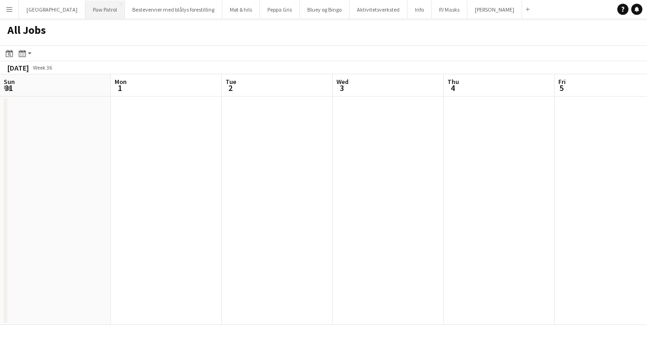
scroll to position [0, 236]
